Goal: Task Accomplishment & Management: Use online tool/utility

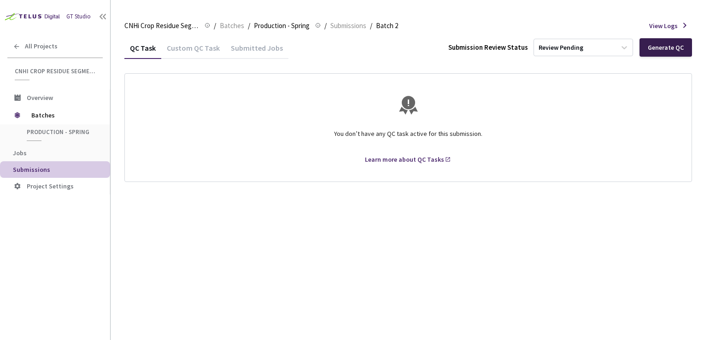
click at [676, 48] on div "Generate QC" at bounding box center [666, 47] width 36 height 7
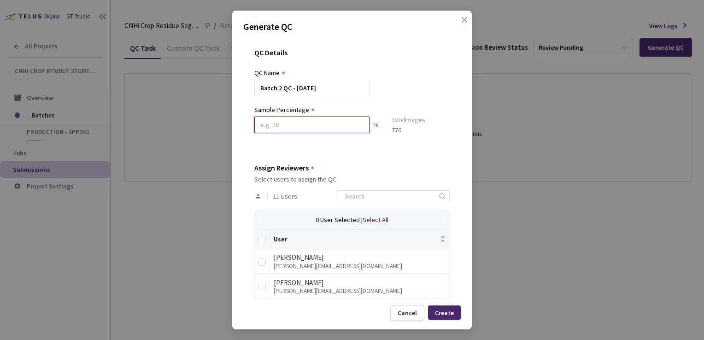
click at [302, 123] on input at bounding box center [311, 125] width 115 height 17
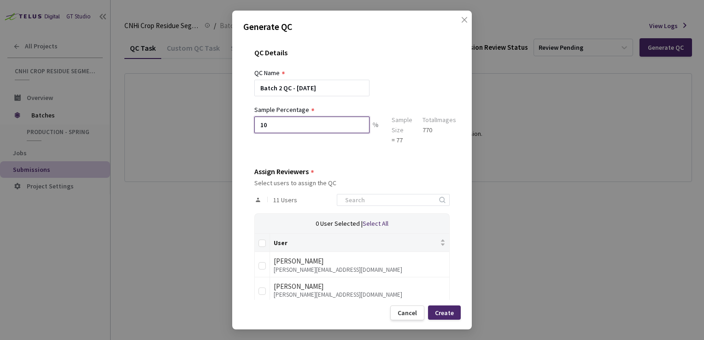
type input "10"
click at [443, 98] on div "QC Details QC Name Batch 2 QC - 19 Sep, 2025 Sample Percentage 10 % Sample Size…" at bounding box center [351, 168] width 217 height 263
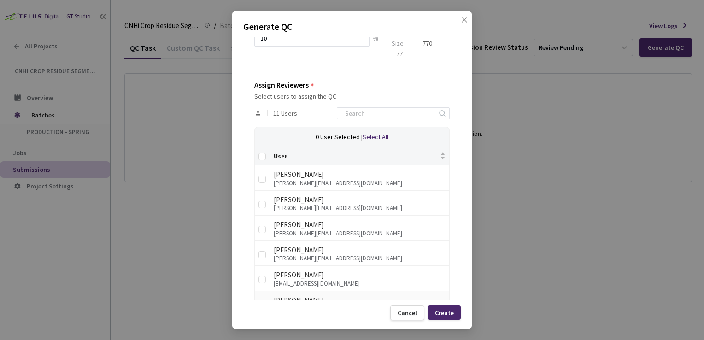
scroll to position [238, 0]
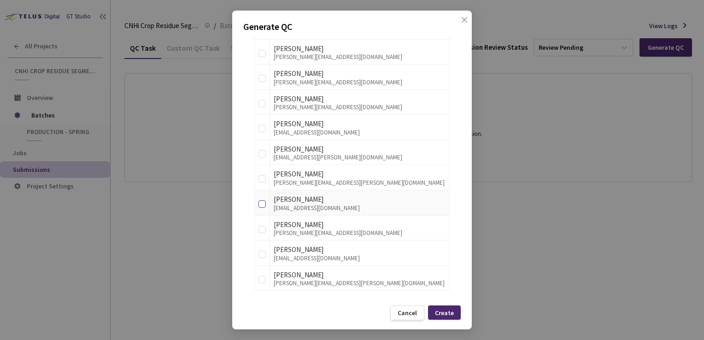
click at [263, 202] on input "checkbox" at bounding box center [261, 203] width 7 height 7
checkbox input "true"
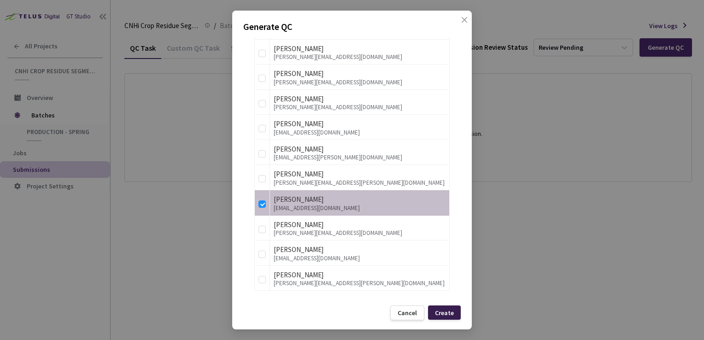
click at [453, 313] on div "Create" at bounding box center [444, 312] width 19 height 7
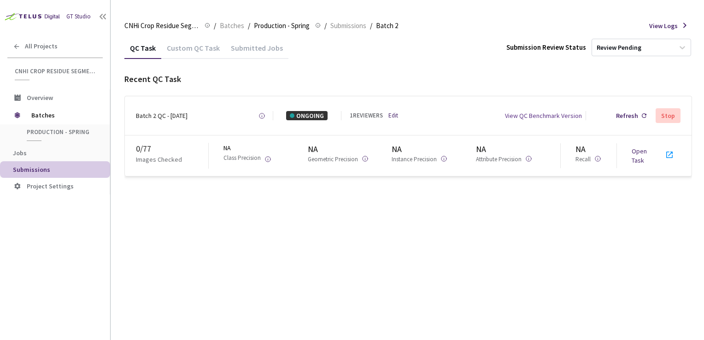
click at [133, 155] on div "0 / 77 Images Checked NA Class Precision Total images with zero critical class …" at bounding box center [408, 155] width 567 height 41
click at [143, 152] on div "0 / 77" at bounding box center [172, 149] width 72 height 12
click at [639, 150] on link "Open Task" at bounding box center [639, 156] width 15 height 18
